Goal: Information Seeking & Learning: Learn about a topic

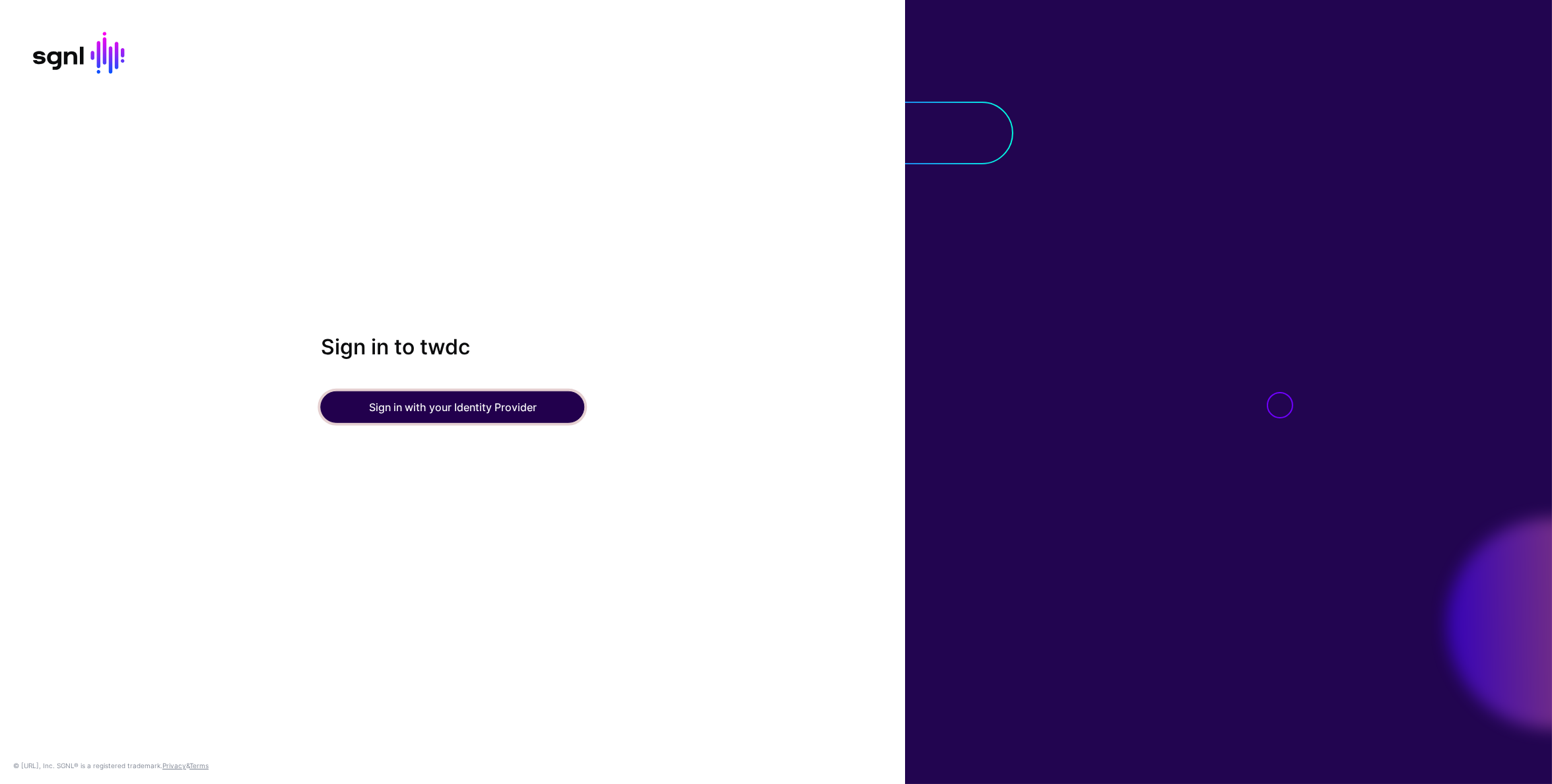
click at [482, 416] on button "Sign in with your Identity Provider" at bounding box center [453, 407] width 264 height 32
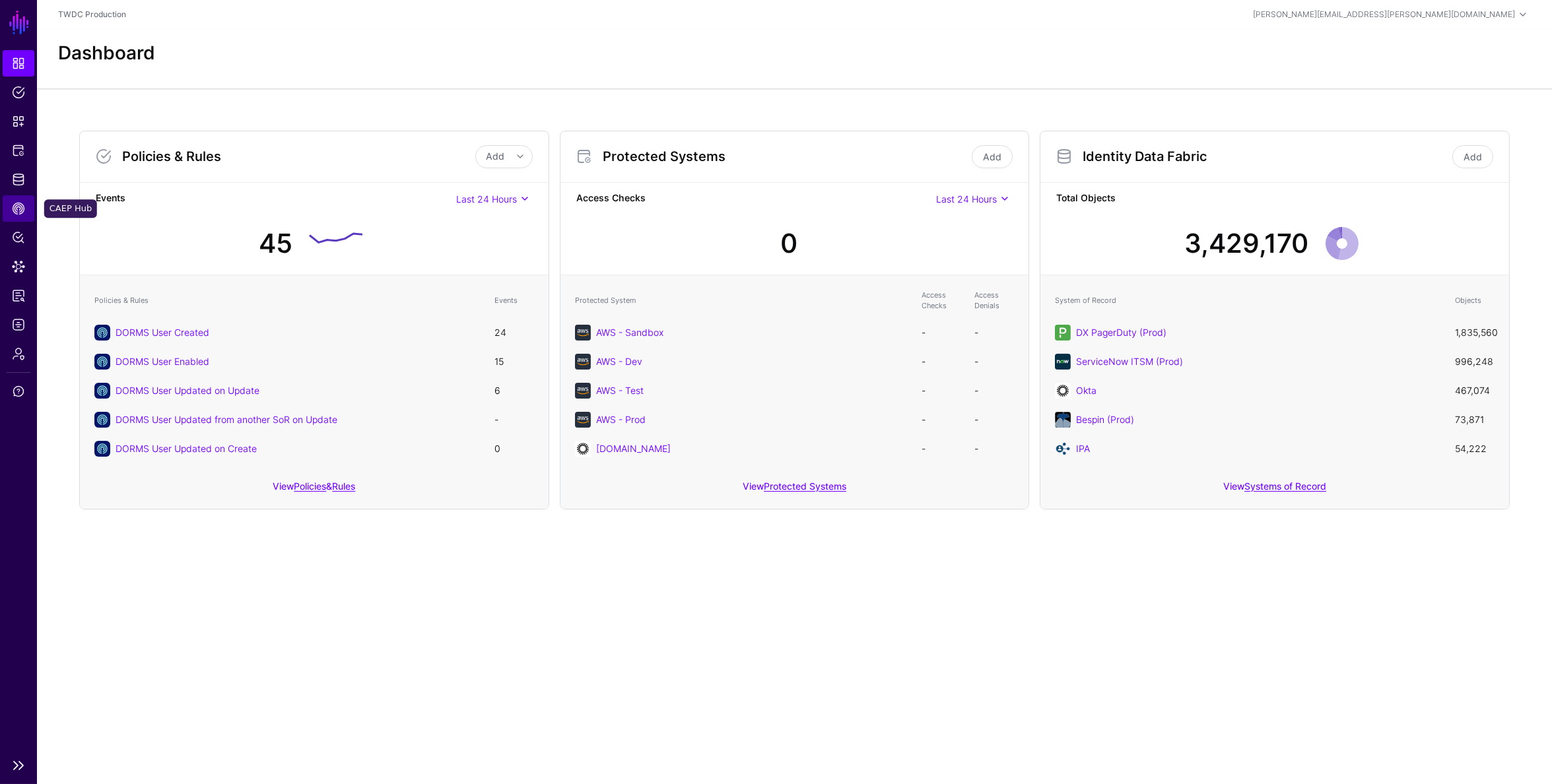
click at [19, 209] on span "CAEP Hub" at bounding box center [19, 209] width 13 height 13
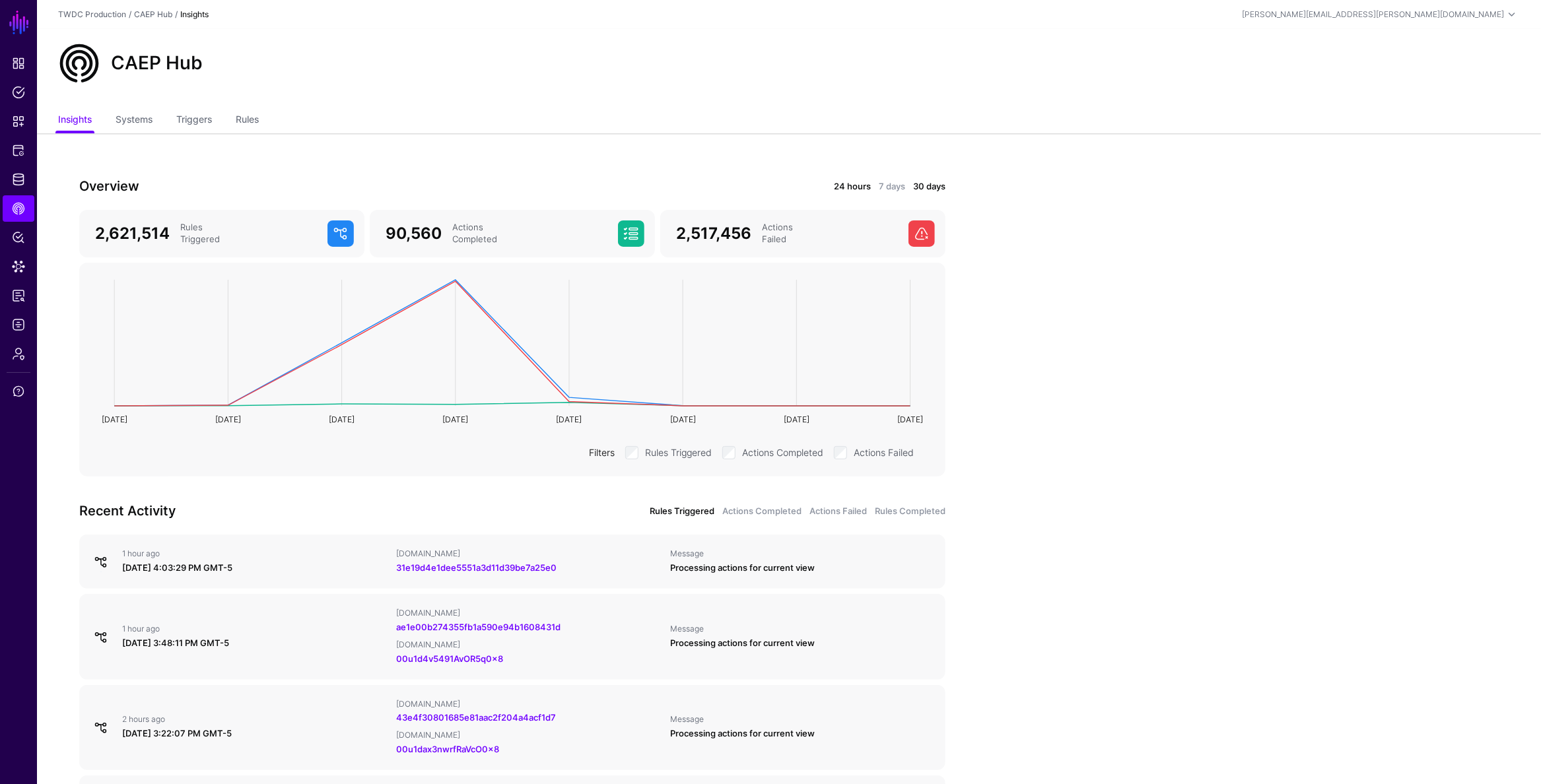
click at [839, 186] on link "24 hours" at bounding box center [853, 187] width 37 height 13
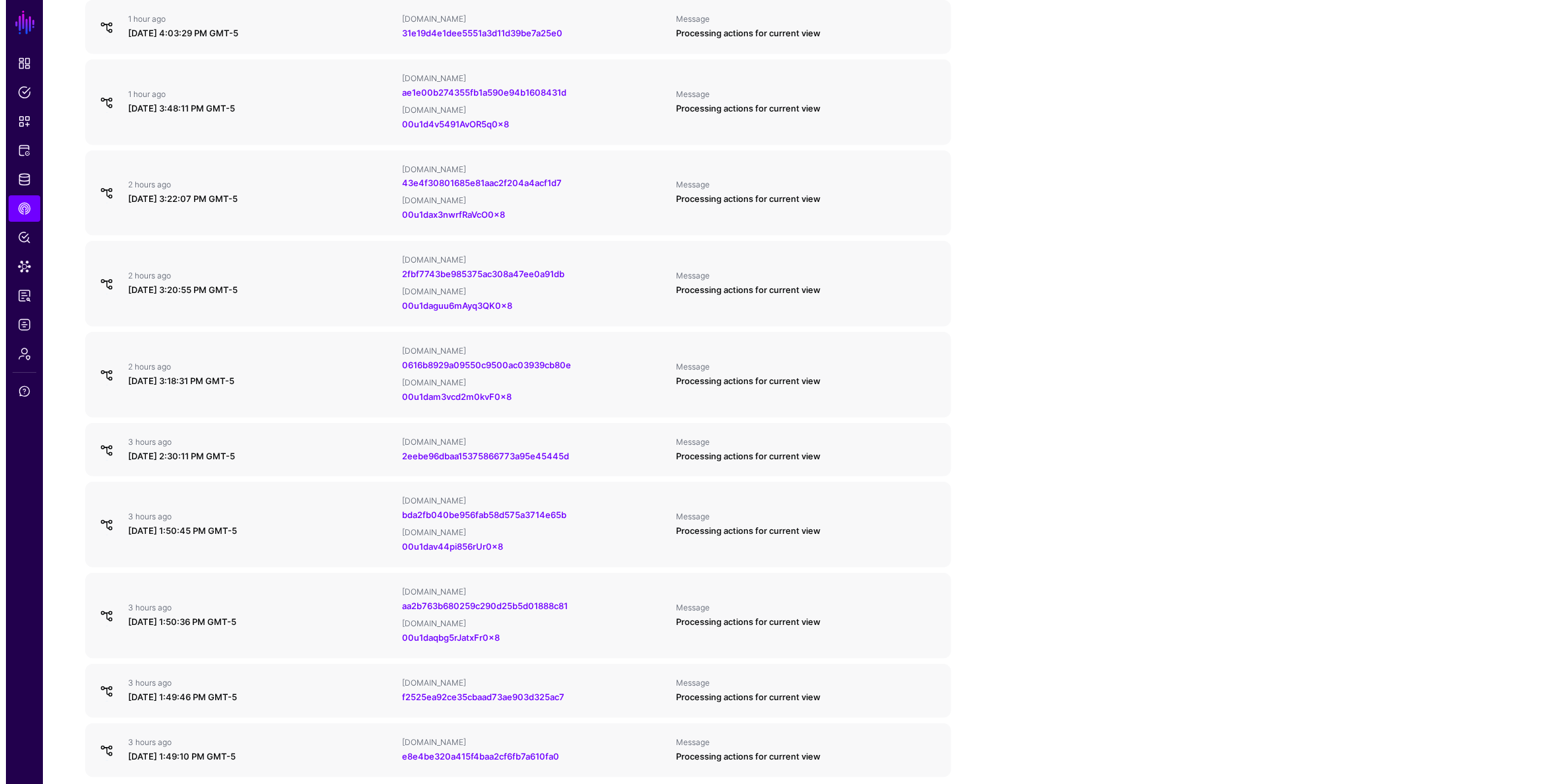
scroll to position [540, 0]
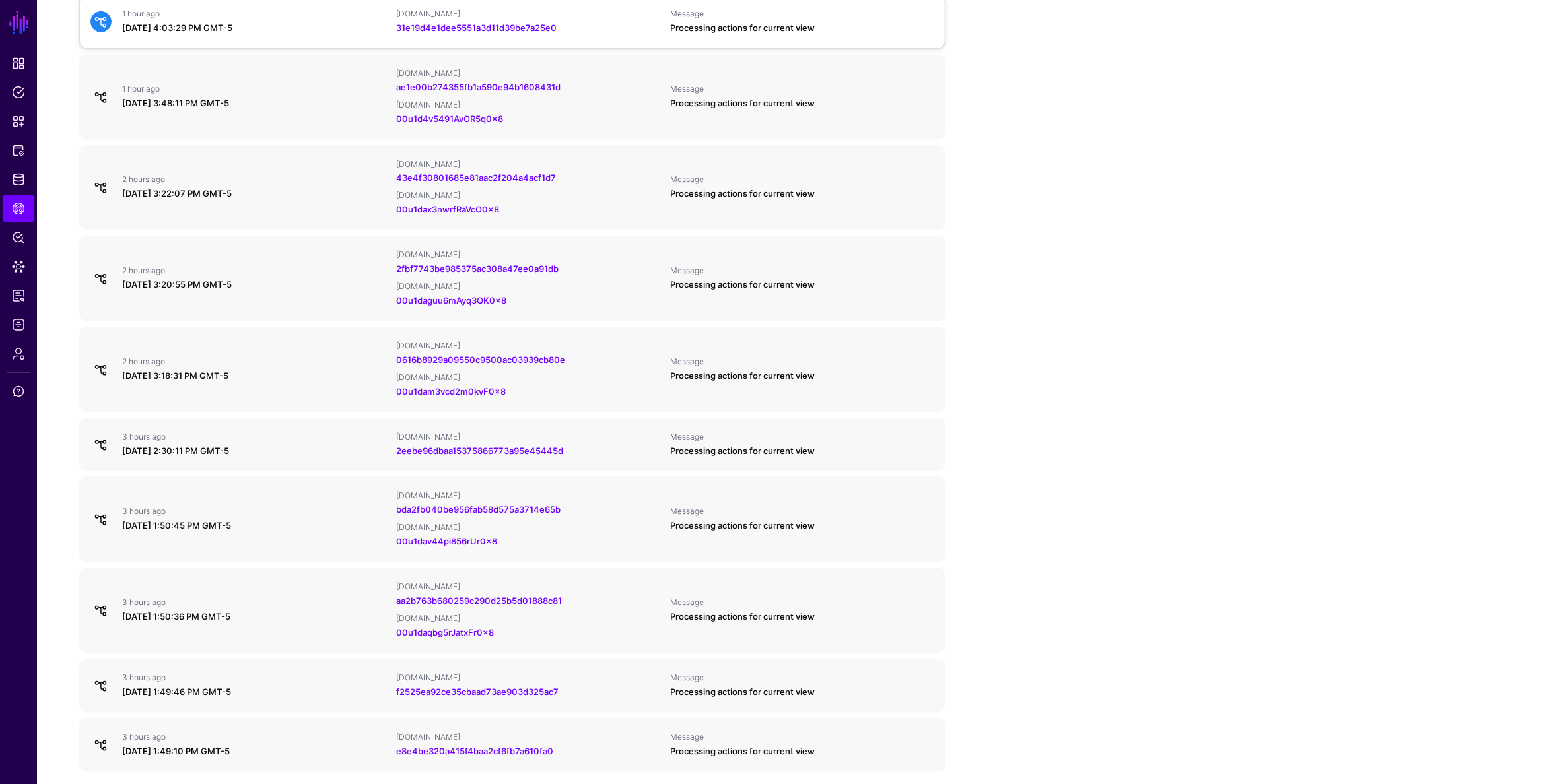
click at [624, 22] on div "31e19d4e1dee5551a3d11d39be7a25e0" at bounding box center [528, 28] width 263 height 13
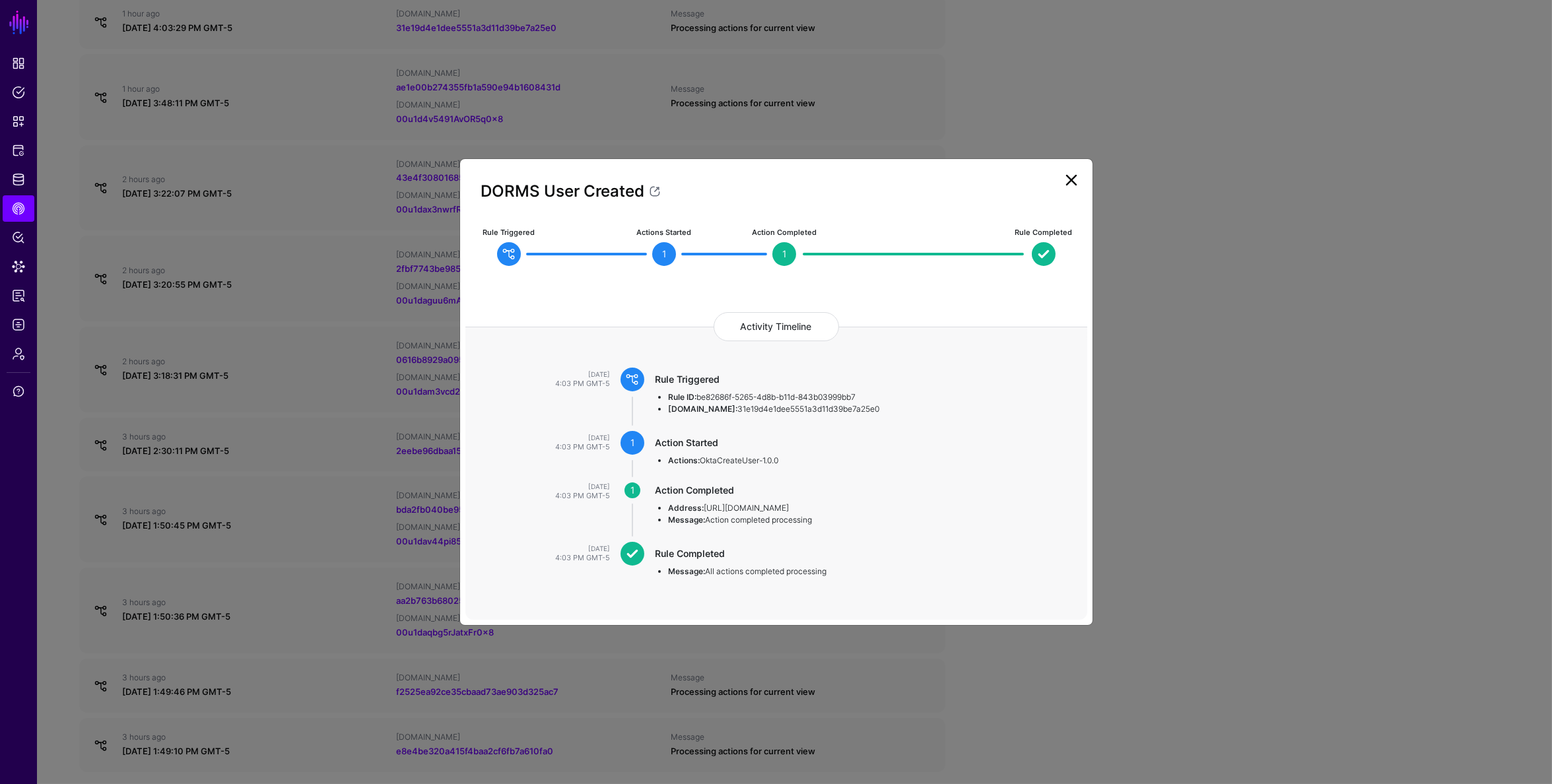
click at [1071, 183] on link at bounding box center [1071, 180] width 21 height 21
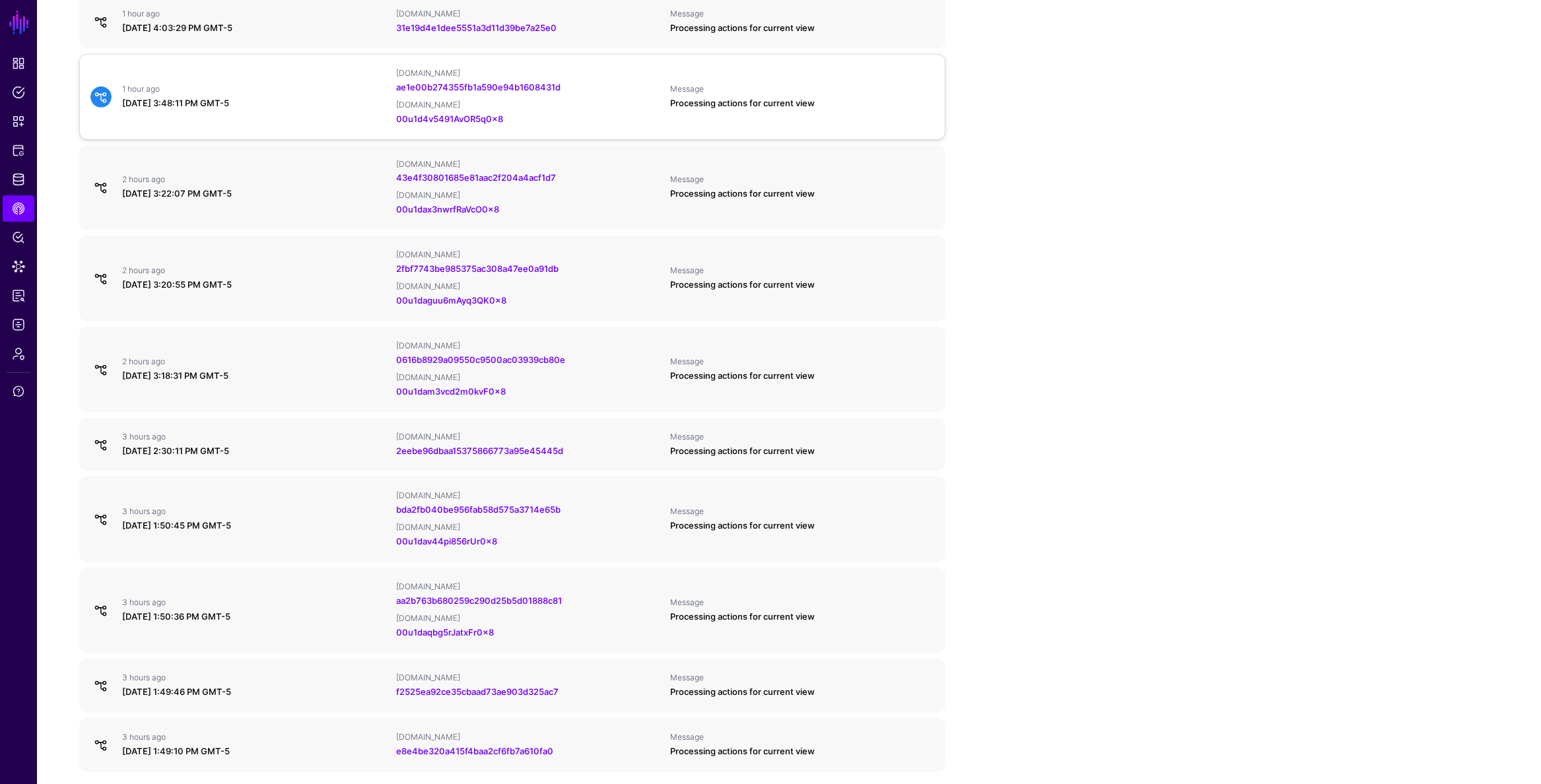
click at [835, 106] on div "Processing actions for current view" at bounding box center [802, 104] width 263 height 13
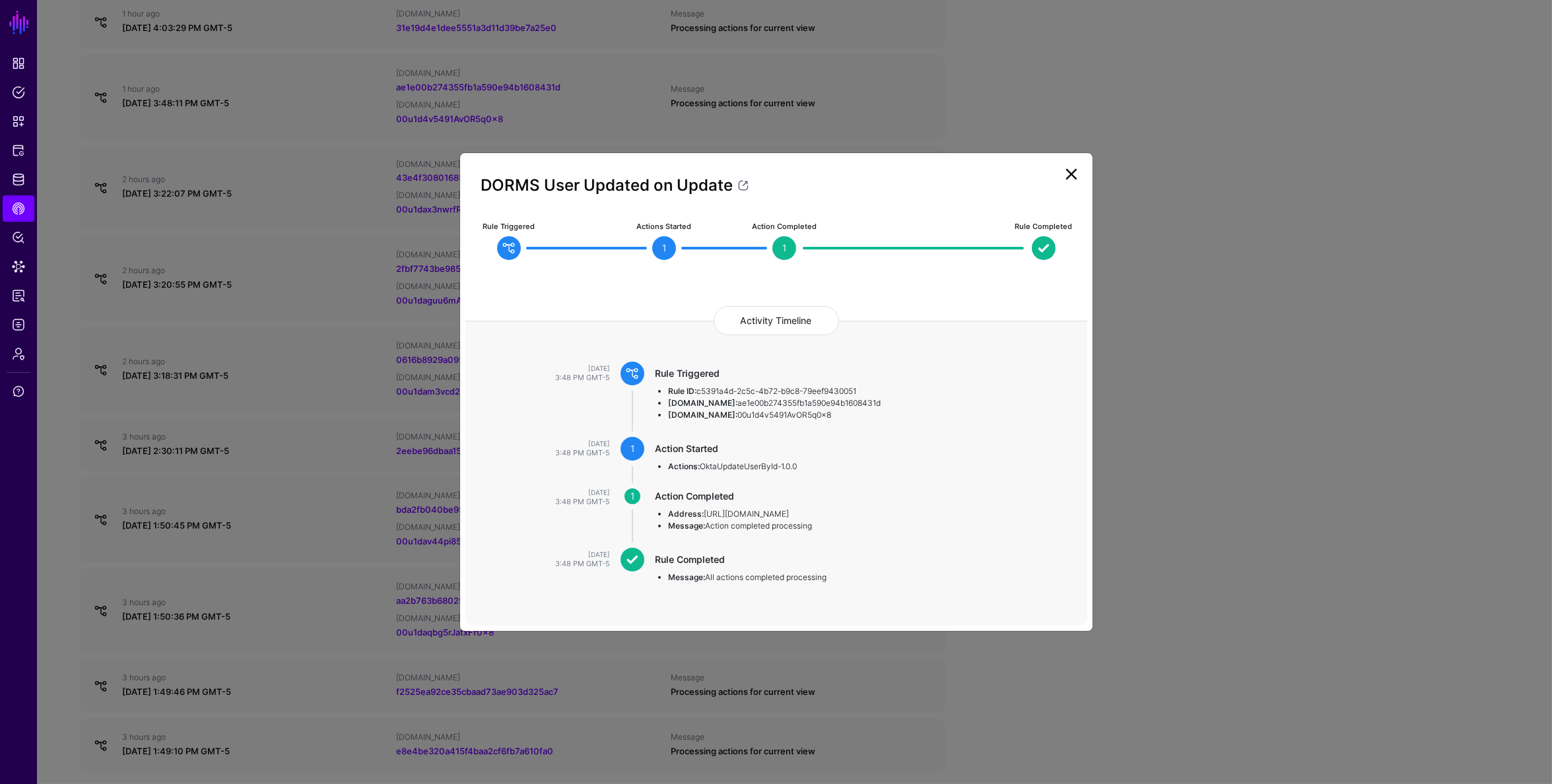
click at [1074, 178] on link at bounding box center [1071, 174] width 21 height 21
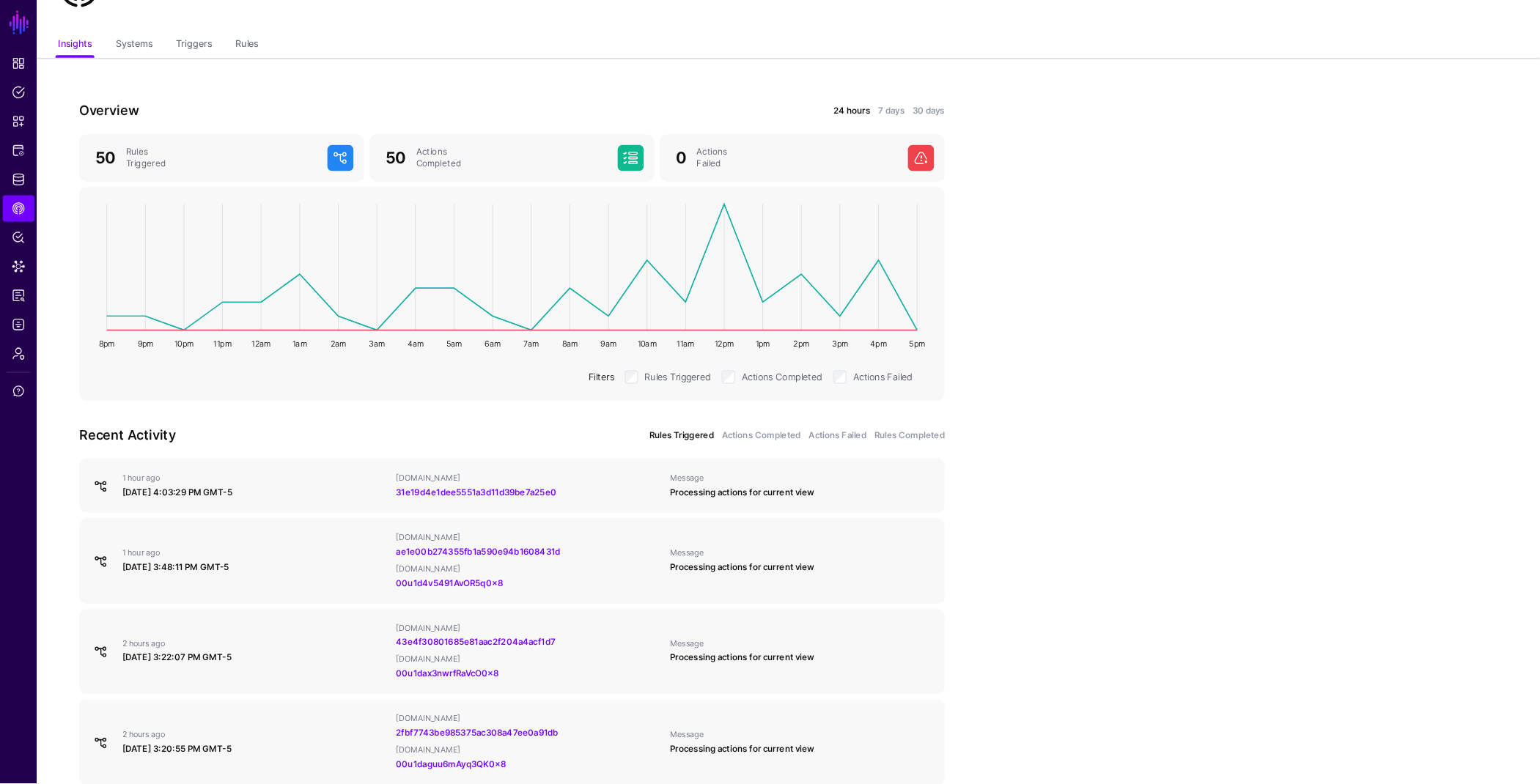
scroll to position [0, 0]
